Goal: Entertainment & Leisure: Consume media (video, audio)

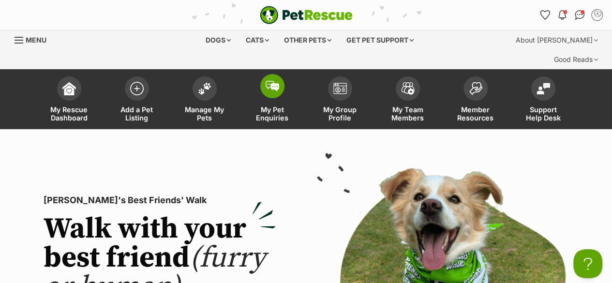
click at [275, 81] on img at bounding box center [273, 86] width 14 height 11
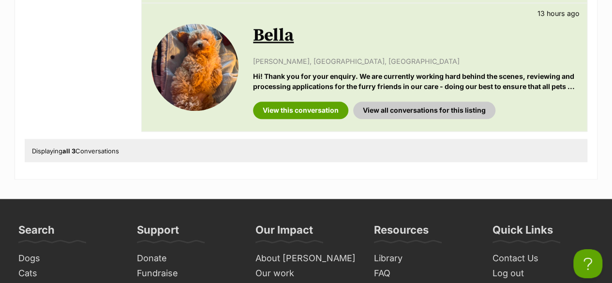
scroll to position [484, 0]
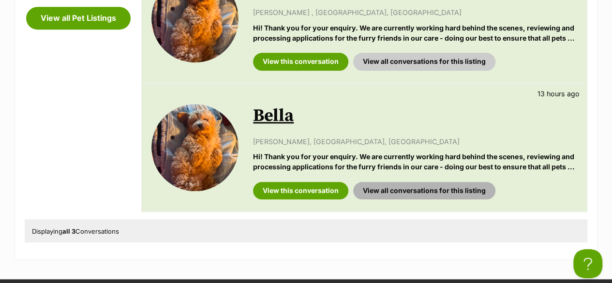
click at [376, 182] on link "View all conversations for this listing" at bounding box center [424, 190] width 142 height 17
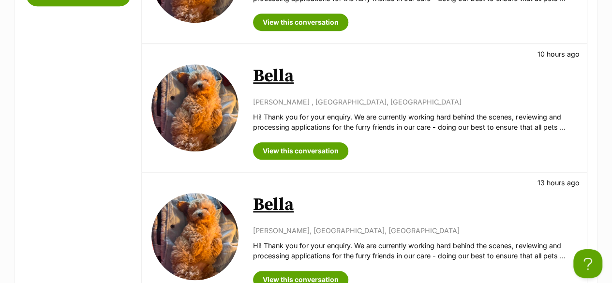
scroll to position [403, 0]
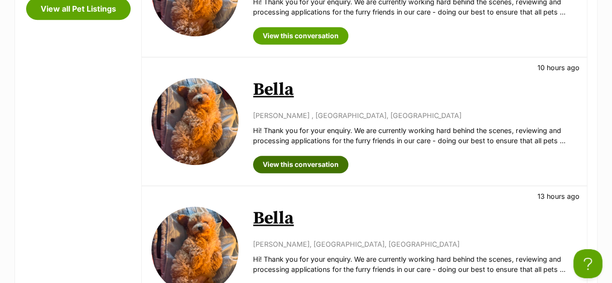
click at [315, 156] on link "View this conversation" at bounding box center [300, 164] width 95 height 17
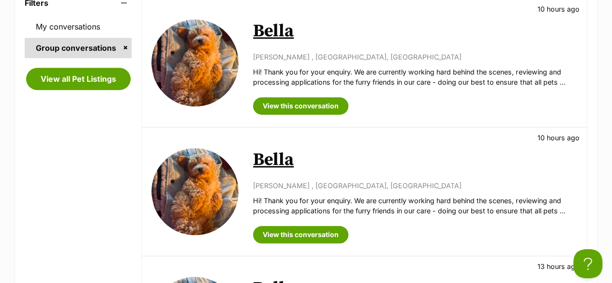
scroll to position [322, 0]
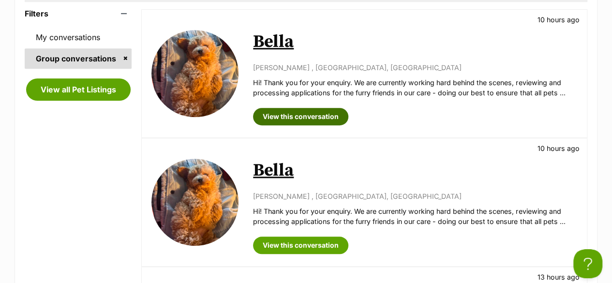
click at [316, 108] on link "View this conversation" at bounding box center [300, 116] width 95 height 17
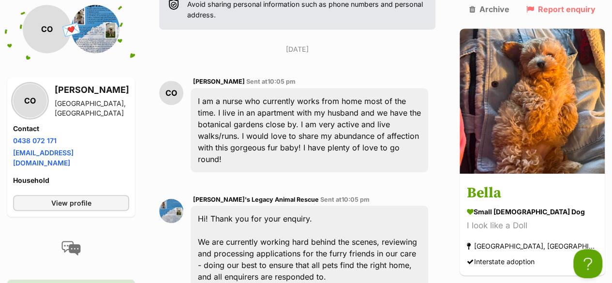
scroll to position [289, 0]
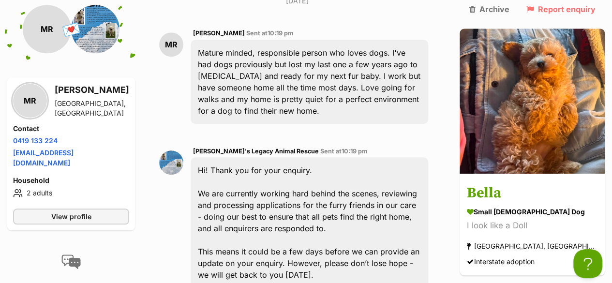
scroll to position [403, 0]
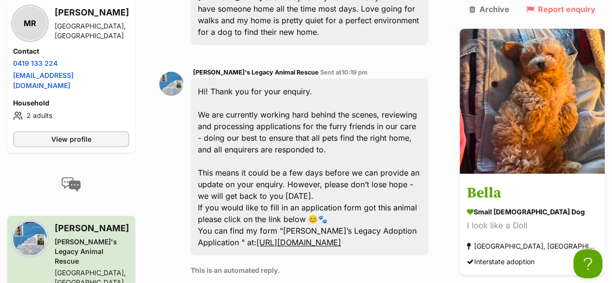
click at [294, 238] on link "[URL][DOMAIN_NAME]" at bounding box center [298, 243] width 85 height 10
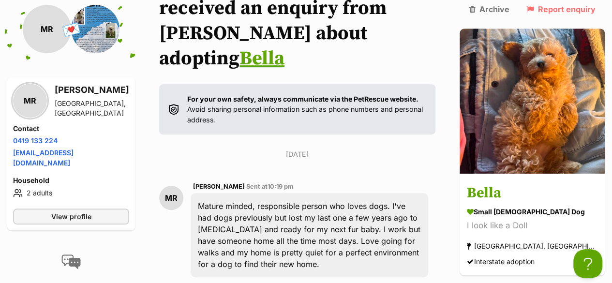
scroll to position [161, 0]
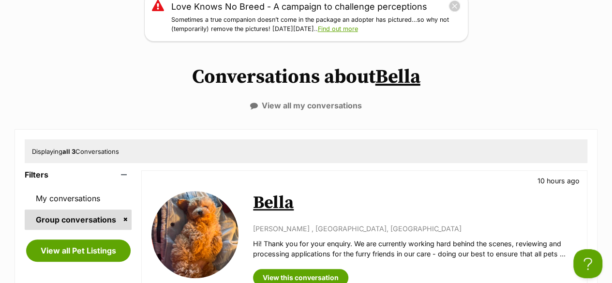
scroll to position [80, 0]
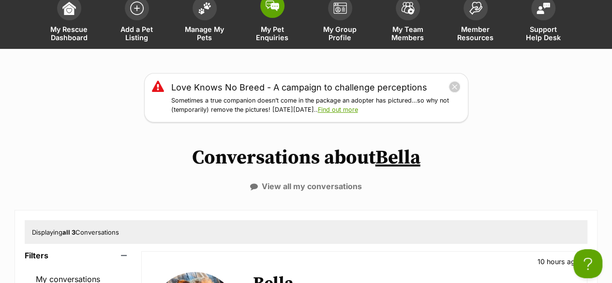
click at [279, 25] on span "My Pet Enquiries" at bounding box center [273, 33] width 44 height 16
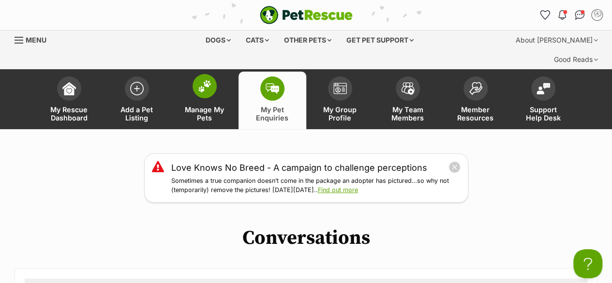
click at [198, 86] on link "Manage My Pets" at bounding box center [205, 101] width 68 height 58
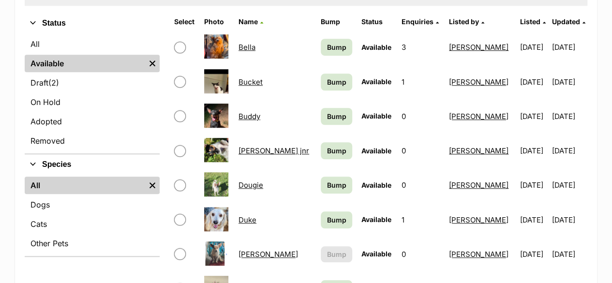
scroll to position [322, 0]
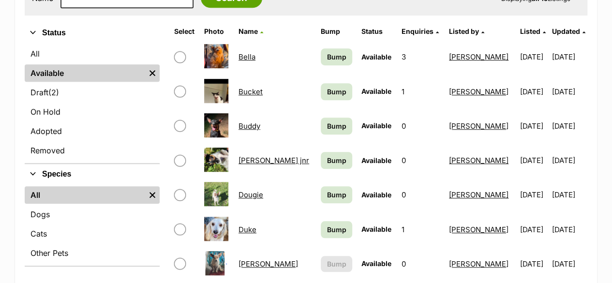
click at [218, 148] on img at bounding box center [216, 160] width 24 height 24
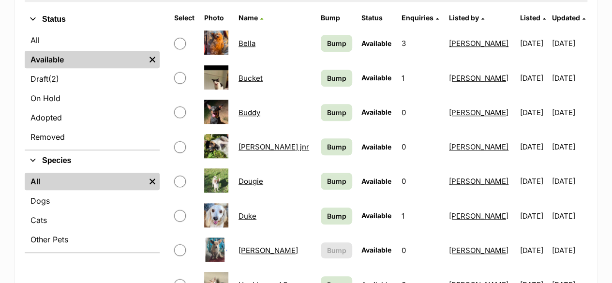
scroll to position [322, 0]
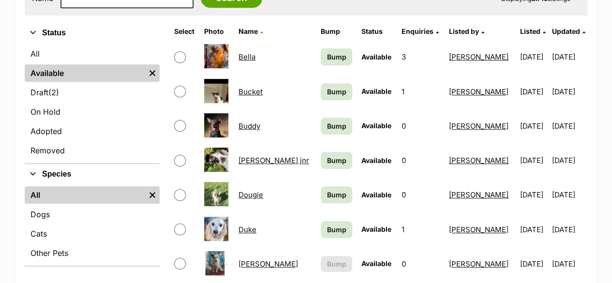
click at [260, 156] on link "[PERSON_NAME] jnr" at bounding box center [274, 160] width 71 height 9
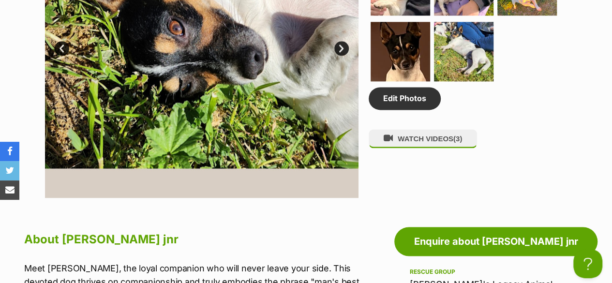
scroll to position [645, 0]
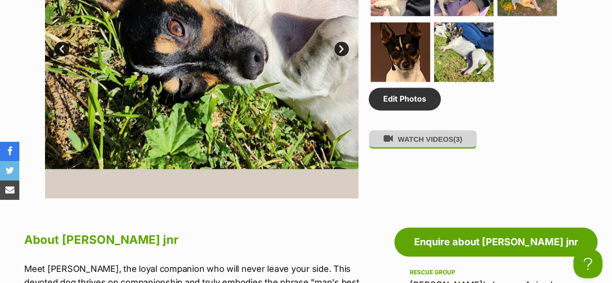
click at [386, 130] on button "WATCH VIDEOS (3)" at bounding box center [423, 139] width 108 height 19
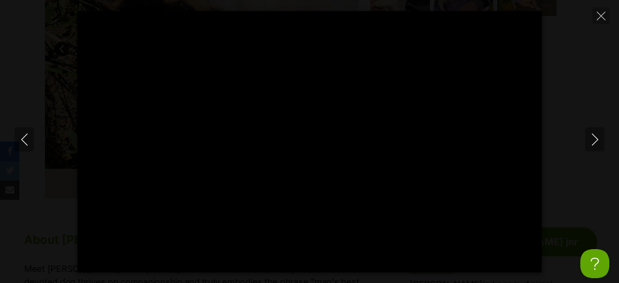
click at [306, 166] on div at bounding box center [309, 141] width 465 height 261
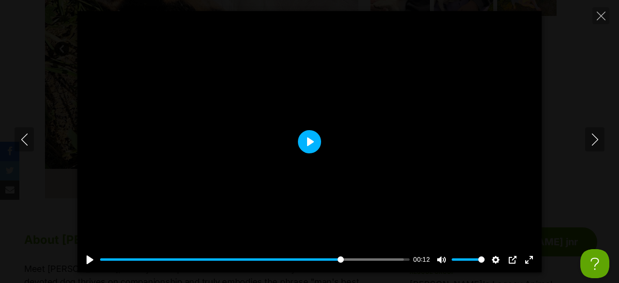
click at [310, 137] on button "Play" at bounding box center [309, 141] width 23 height 23
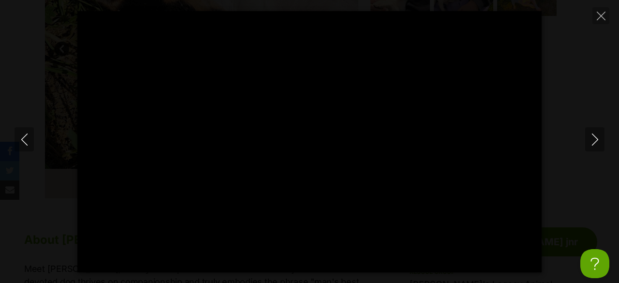
type input "100"
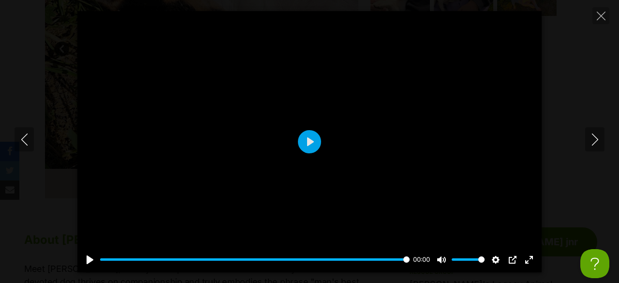
click at [310, 166] on div at bounding box center [309, 141] width 465 height 261
click at [314, 141] on button "Play" at bounding box center [309, 141] width 23 height 23
click at [600, 18] on icon "Close" at bounding box center [601, 16] width 9 height 9
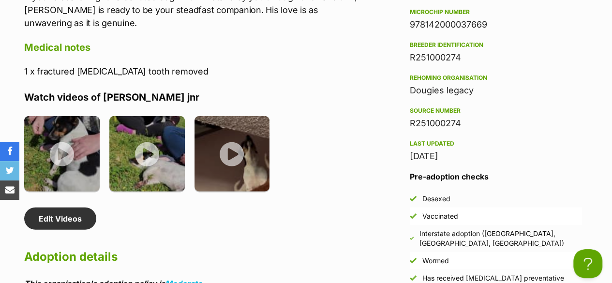
scroll to position [1129, 0]
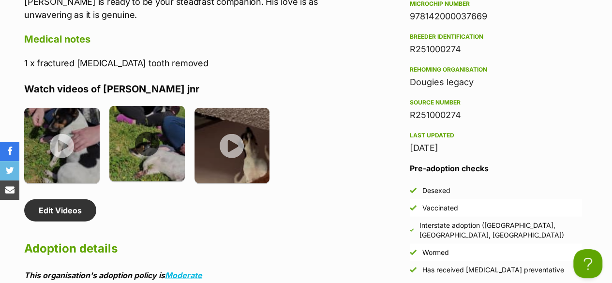
click at [150, 106] on img at bounding box center [146, 143] width 75 height 75
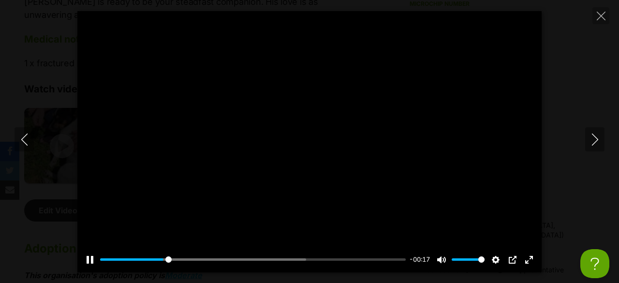
click at [282, 151] on div at bounding box center [309, 141] width 465 height 261
type input "22.33"
click at [598, 18] on icon "Close" at bounding box center [601, 16] width 9 height 9
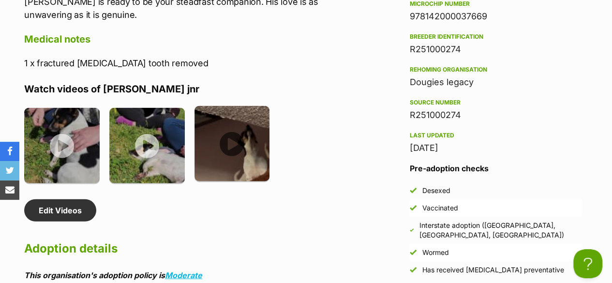
click at [237, 106] on img at bounding box center [232, 143] width 75 height 75
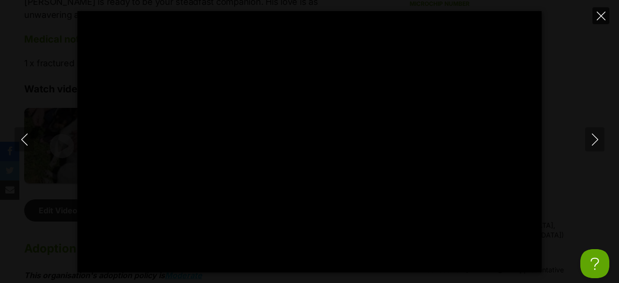
click at [601, 22] on button "Close" at bounding box center [601, 15] width 17 height 17
type input "65.63"
